Goal: Task Accomplishment & Management: Complete application form

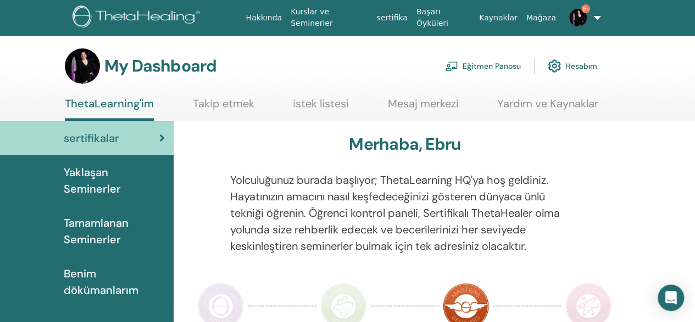
click at [482, 61] on link "Eğitmen Panosu" at bounding box center [483, 66] width 76 height 24
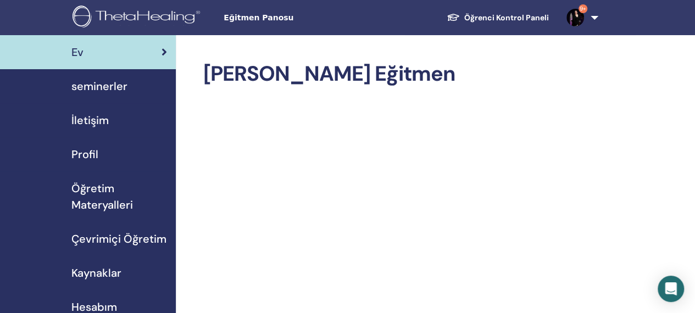
click at [122, 87] on span "seminerler" at bounding box center [99, 86] width 56 height 16
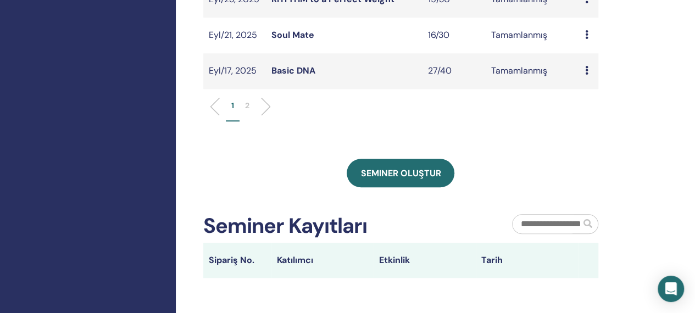
scroll to position [507, 0]
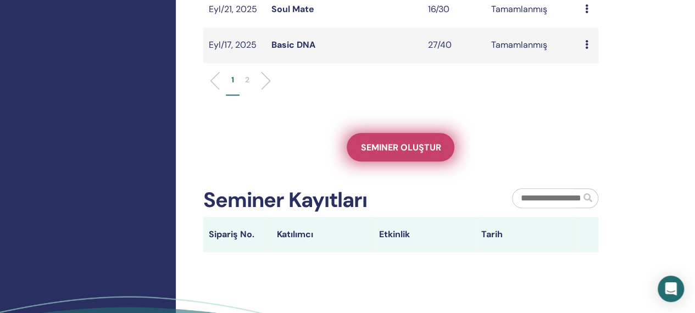
click at [421, 148] on span "Seminer oluştur" at bounding box center [401, 148] width 80 height 12
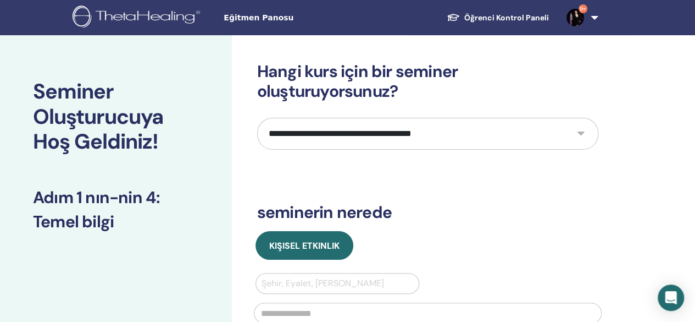
click at [482, 130] on select "**********" at bounding box center [427, 134] width 341 height 32
select select "*"
click at [257, 118] on select "**********" at bounding box center [427, 134] width 341 height 32
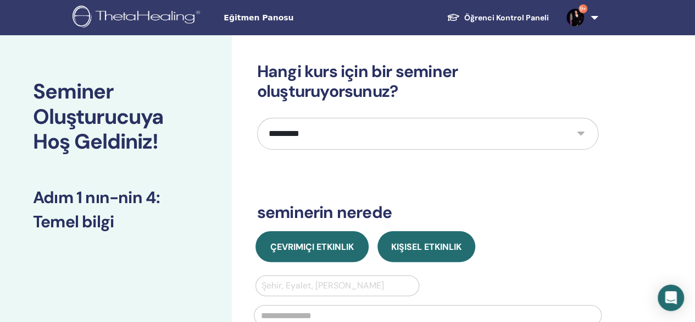
click at [294, 251] on span "Çevrimiçi Etkinlik" at bounding box center [312, 247] width 84 height 12
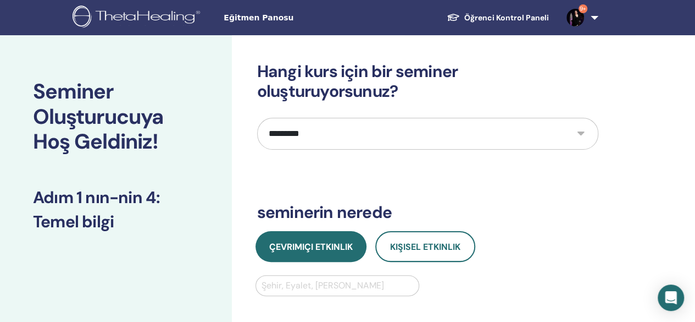
scroll to position [9, 0]
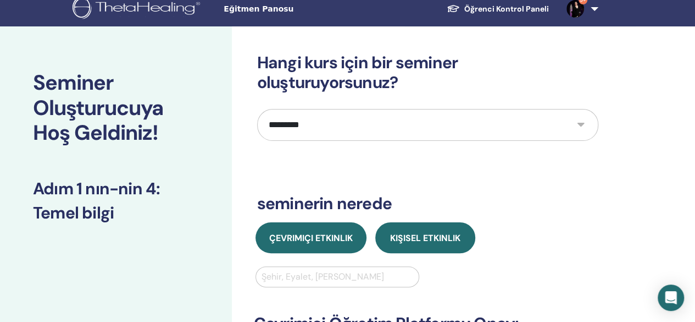
click at [429, 242] on span "Kişisel Etkinlik" at bounding box center [425, 238] width 70 height 12
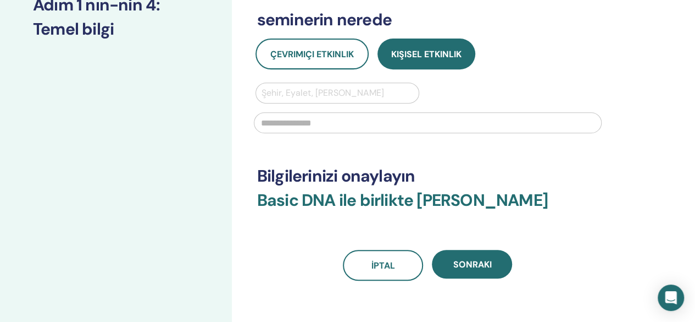
scroll to position [200, 0]
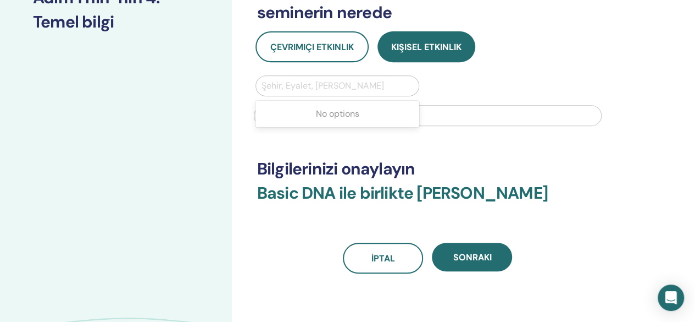
click at [320, 86] on div at bounding box center [338, 85] width 152 height 15
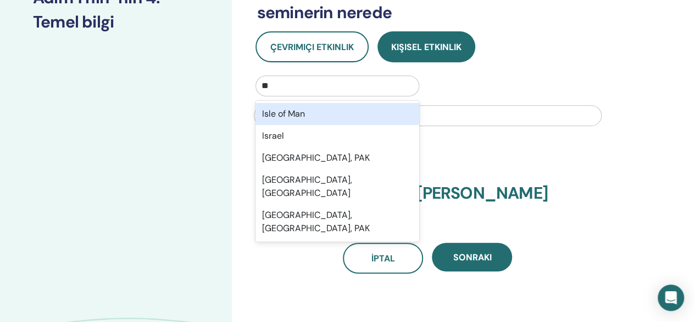
type input "***"
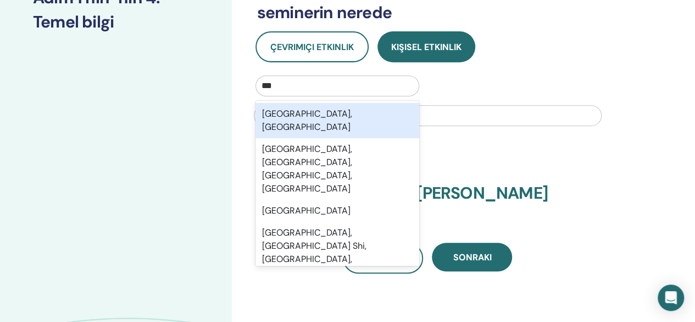
click at [308, 115] on div "Istanbul, TUR" at bounding box center [338, 120] width 164 height 35
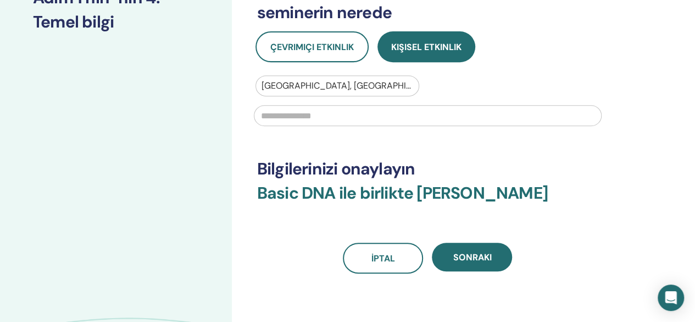
click at [326, 120] on input "text" at bounding box center [428, 115] width 348 height 21
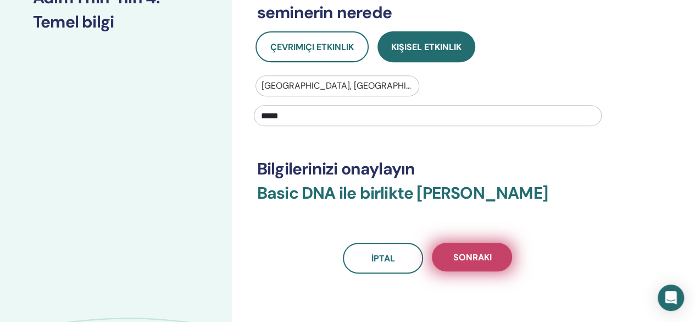
type input "*****"
click at [497, 247] on button "Sonraki" at bounding box center [472, 256] width 80 height 29
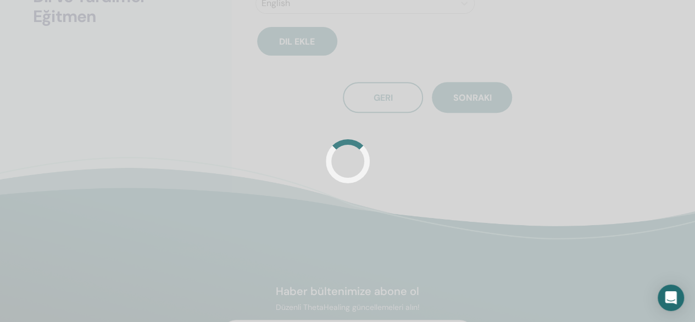
scroll to position [175, 0]
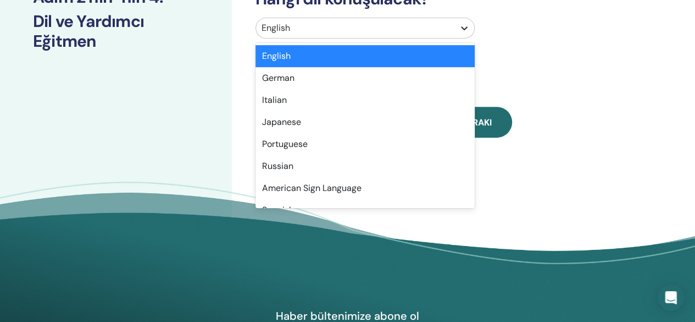
click at [462, 27] on icon at bounding box center [464, 28] width 7 height 4
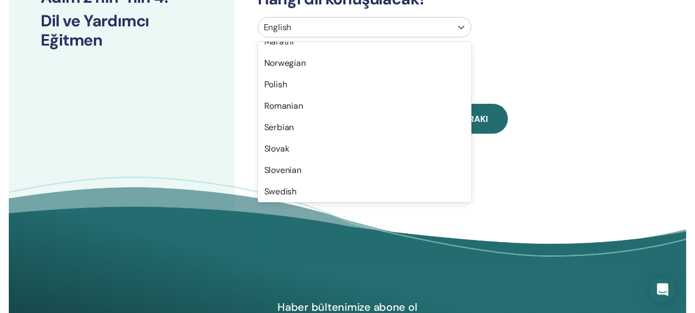
scroll to position [873, 0]
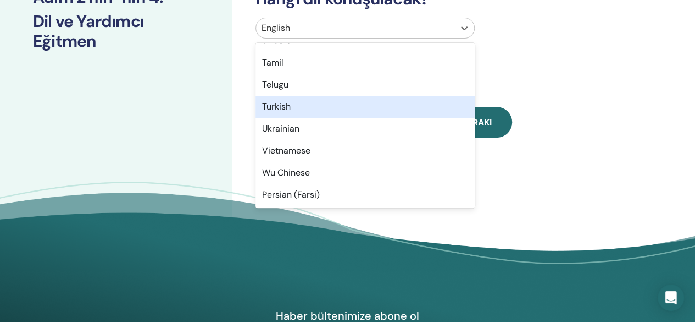
click at [404, 114] on div "Turkish" at bounding box center [365, 107] width 219 height 22
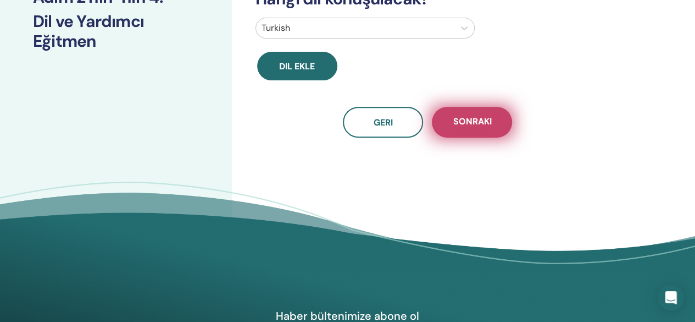
click at [482, 111] on button "Sonraki" at bounding box center [472, 122] width 80 height 31
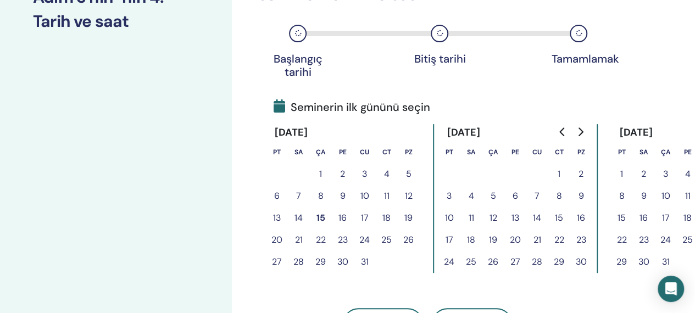
click at [389, 215] on button "18" at bounding box center [387, 218] width 22 height 22
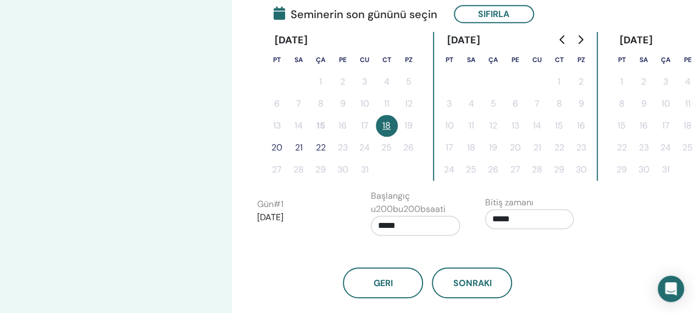
scroll to position [247, 0]
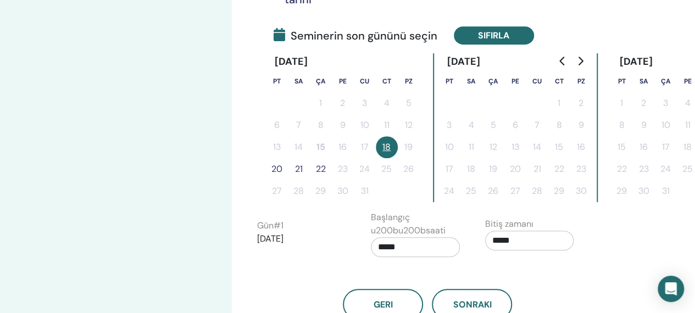
click at [506, 37] on button "Sıfırla" at bounding box center [494, 35] width 80 height 18
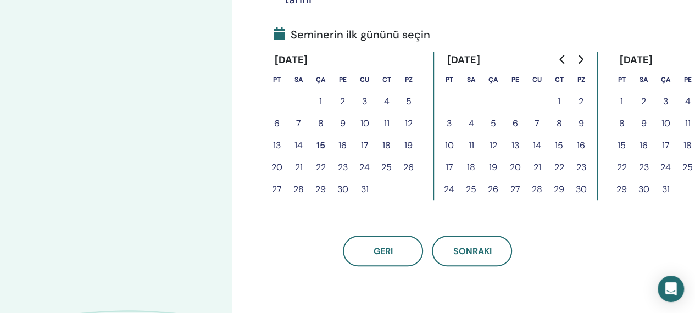
click at [317, 143] on button "15" at bounding box center [321, 146] width 22 height 22
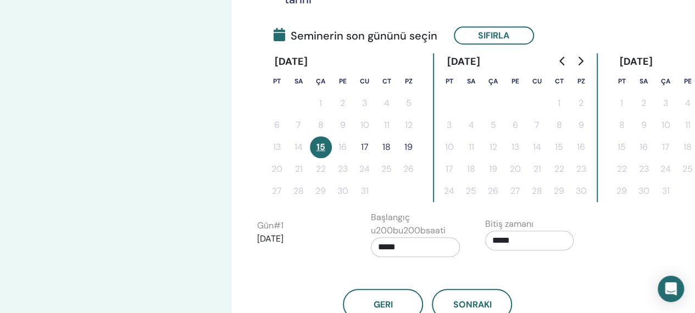
click at [387, 144] on button "18" at bounding box center [387, 147] width 22 height 22
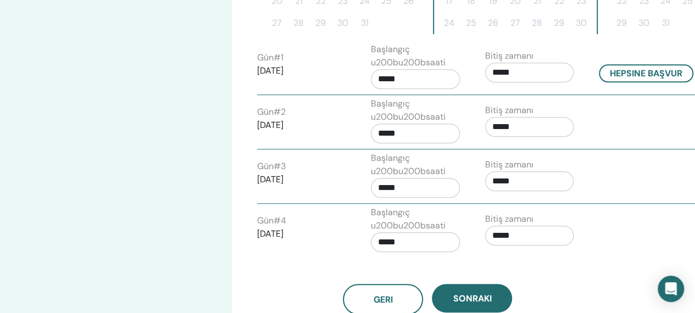
scroll to position [423, 0]
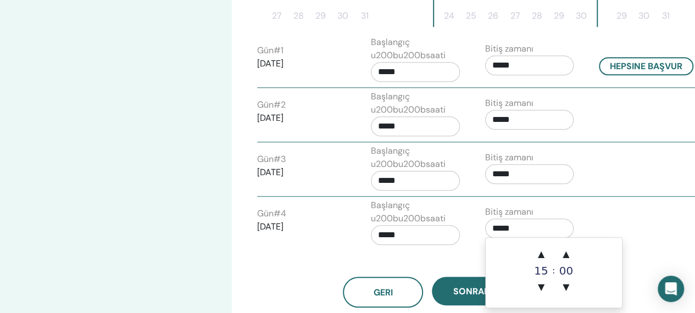
click at [503, 228] on input "*****" at bounding box center [529, 229] width 89 height 20
click at [537, 253] on span "▲" at bounding box center [541, 255] width 22 height 22
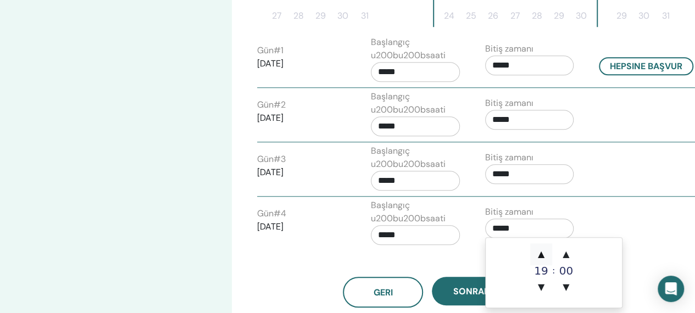
click at [537, 253] on span "▲" at bounding box center [541, 255] width 22 height 22
click at [538, 252] on span "▲" at bounding box center [541, 255] width 22 height 22
type input "*****"
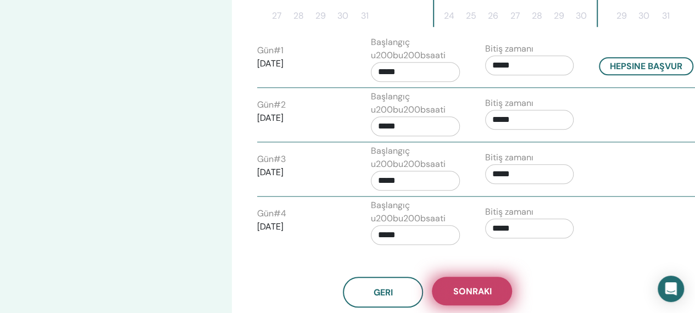
click at [468, 281] on button "Sonraki" at bounding box center [472, 291] width 80 height 29
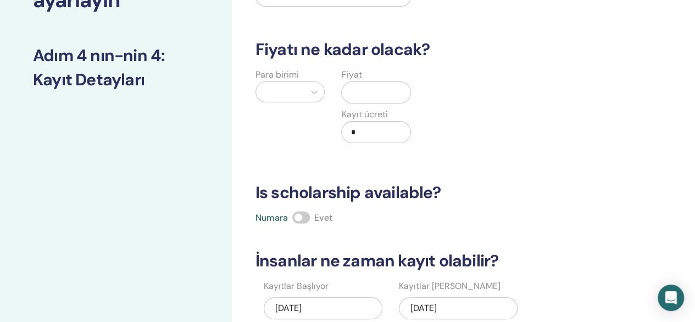
scroll to position [13, 0]
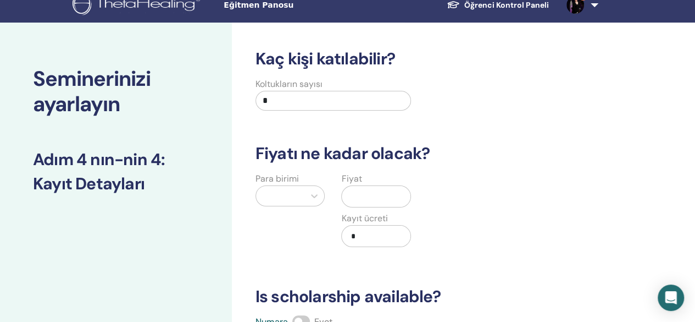
drag, startPoint x: 269, startPoint y: 96, endPoint x: 228, endPoint y: 101, distance: 42.1
type input "**"
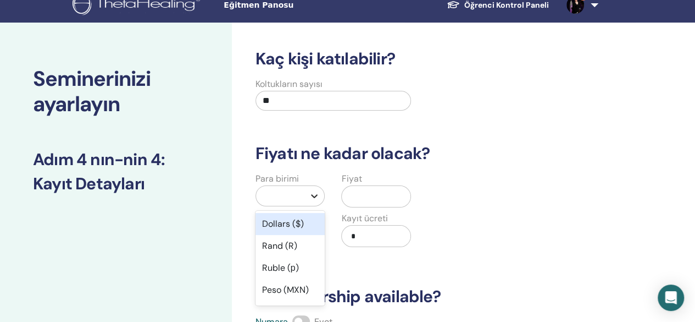
click at [312, 191] on icon at bounding box center [314, 195] width 11 height 11
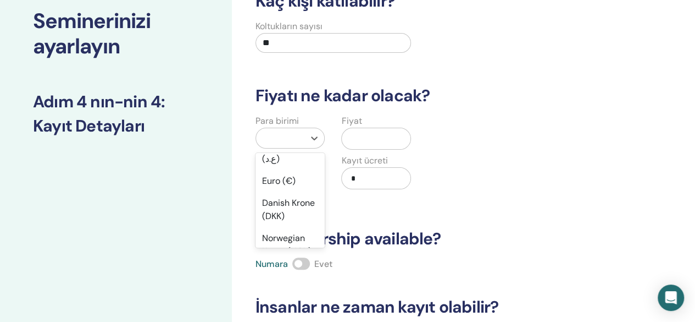
scroll to position [1095, 0]
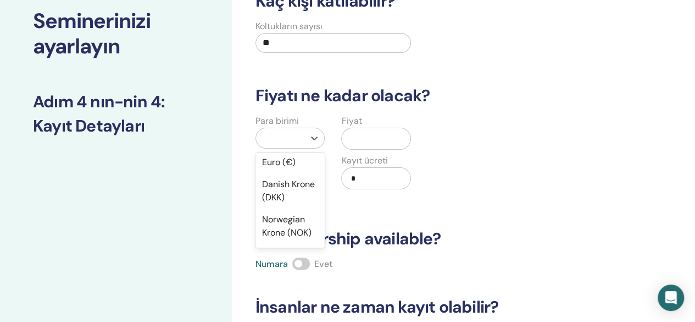
click at [292, 116] on div "Turkish Lira (₺)" at bounding box center [291, 98] width 70 height 35
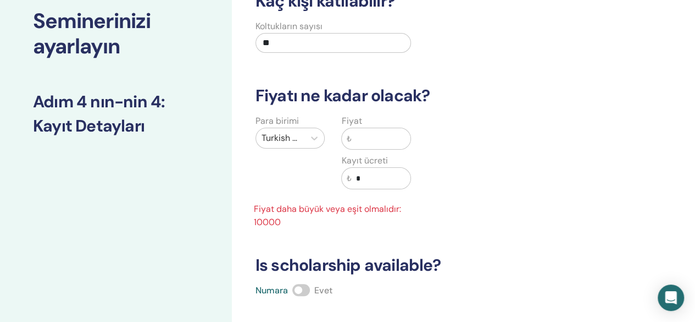
click at [377, 128] on input "text" at bounding box center [380, 138] width 59 height 21
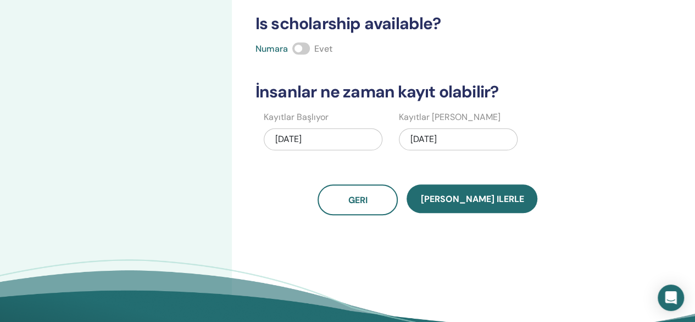
scroll to position [290, 0]
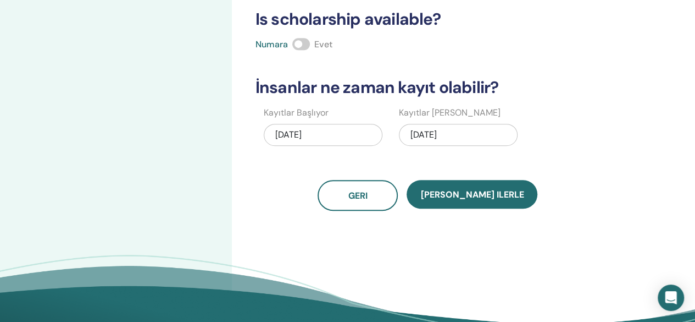
type input "*****"
click at [299, 40] on span at bounding box center [301, 44] width 18 height 12
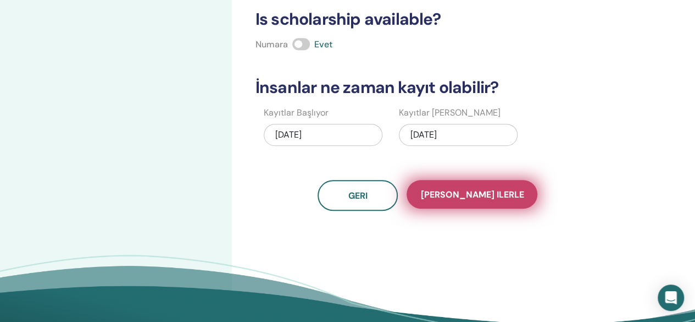
click at [456, 205] on button "Kaydet ilerle" at bounding box center [472, 194] width 131 height 29
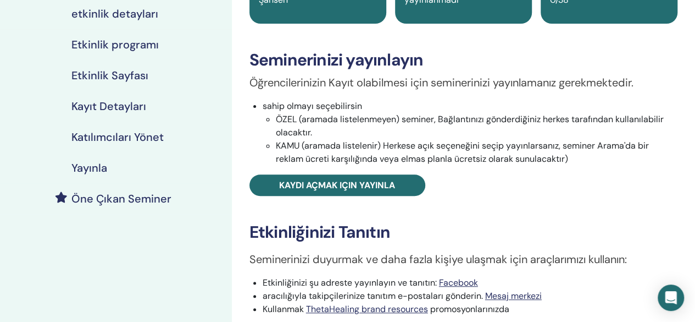
scroll to position [170, 0]
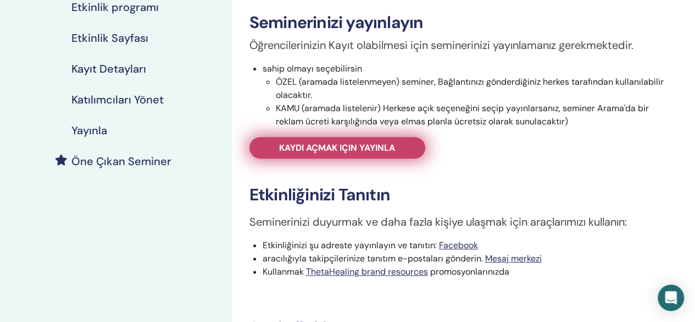
click at [353, 140] on link "Kaydı açmak için yayınla" at bounding box center [338, 147] width 176 height 21
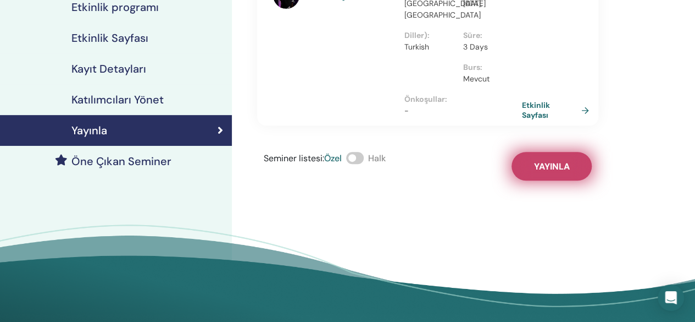
click at [524, 172] on button "Yayınla" at bounding box center [552, 166] width 80 height 29
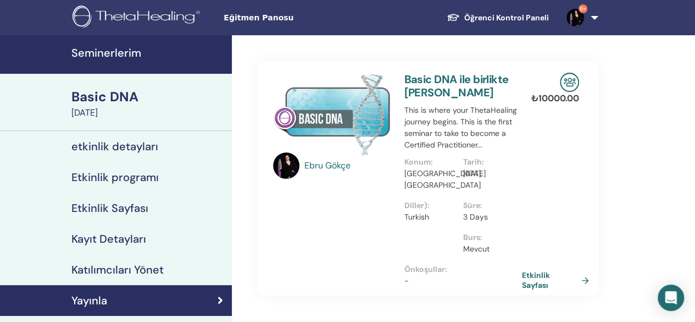
click at [79, 94] on div "Basic DNA" at bounding box center [148, 96] width 154 height 19
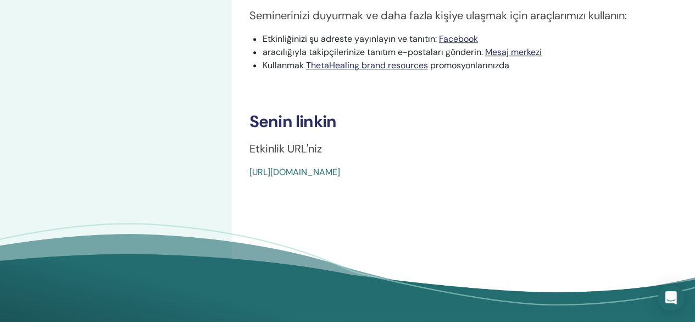
scroll to position [385, 0]
